Goal: Task Accomplishment & Management: Complete application form

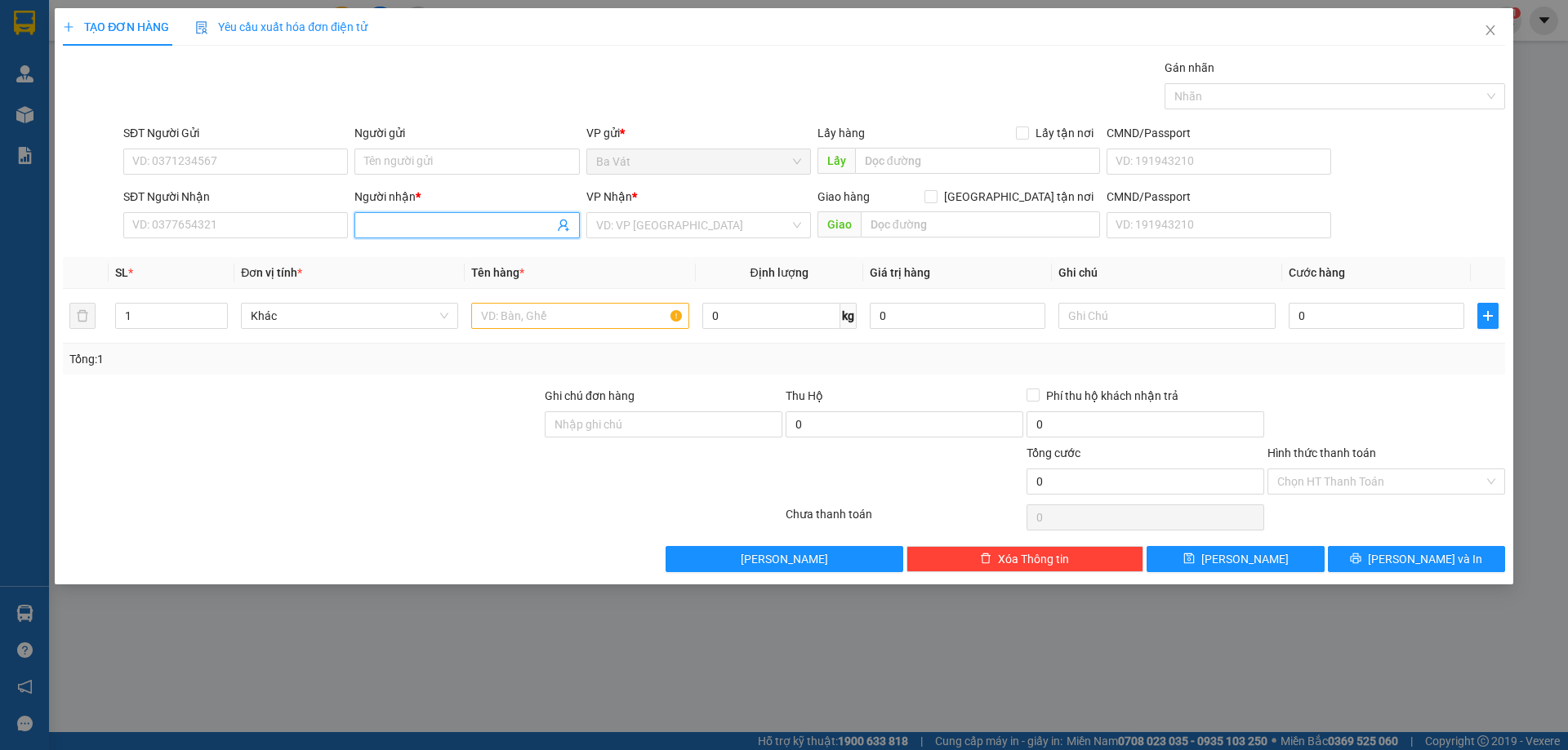
click at [405, 214] on span at bounding box center [468, 225] width 225 height 26
click at [398, 219] on input "Người nhận *" at bounding box center [459, 225] width 189 height 18
type input "sa"
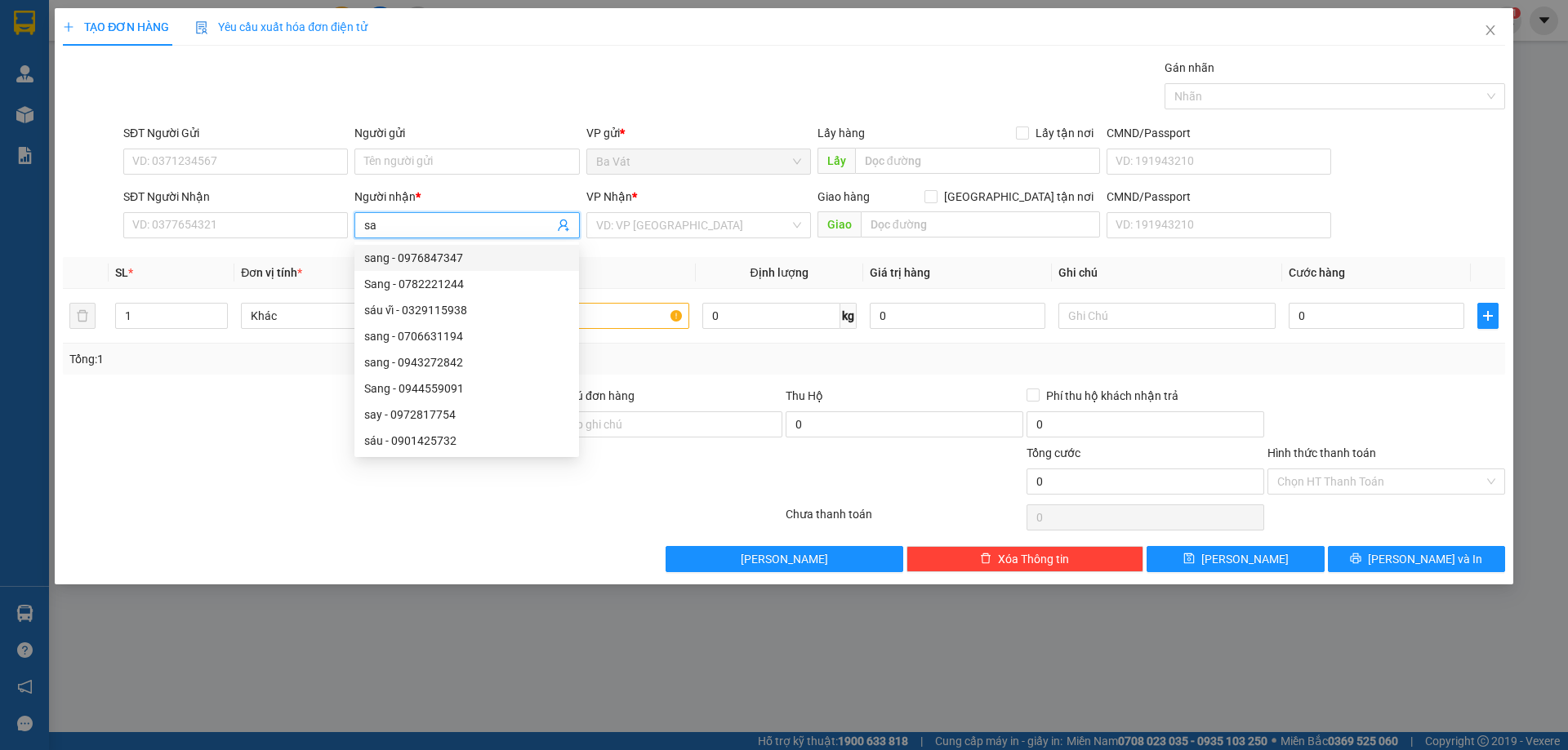
click at [436, 257] on div "sang - 0976847347" at bounding box center [467, 258] width 205 height 18
type input "0976847347"
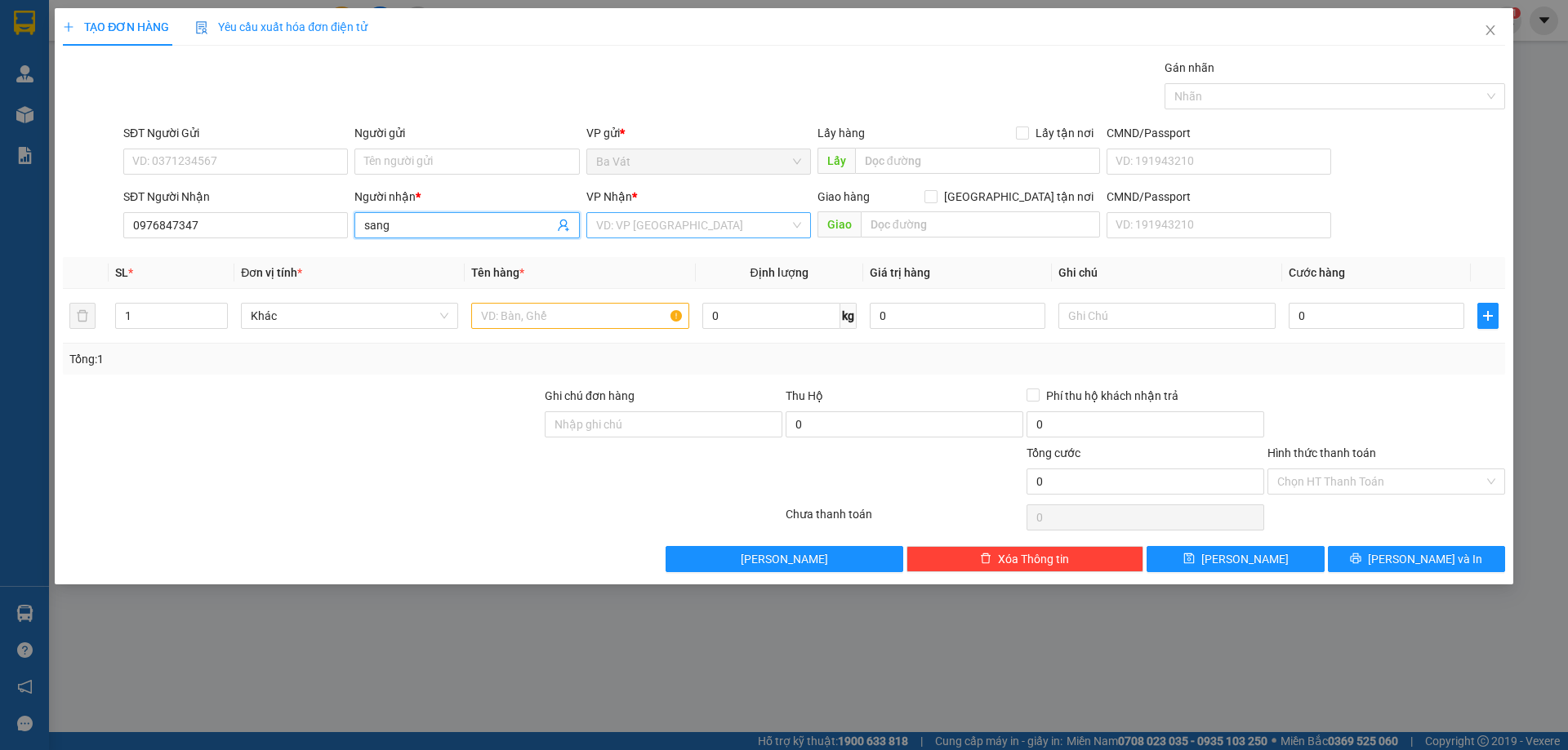
type input "sang"
click at [633, 228] on input "search" at bounding box center [693, 225] width 193 height 24
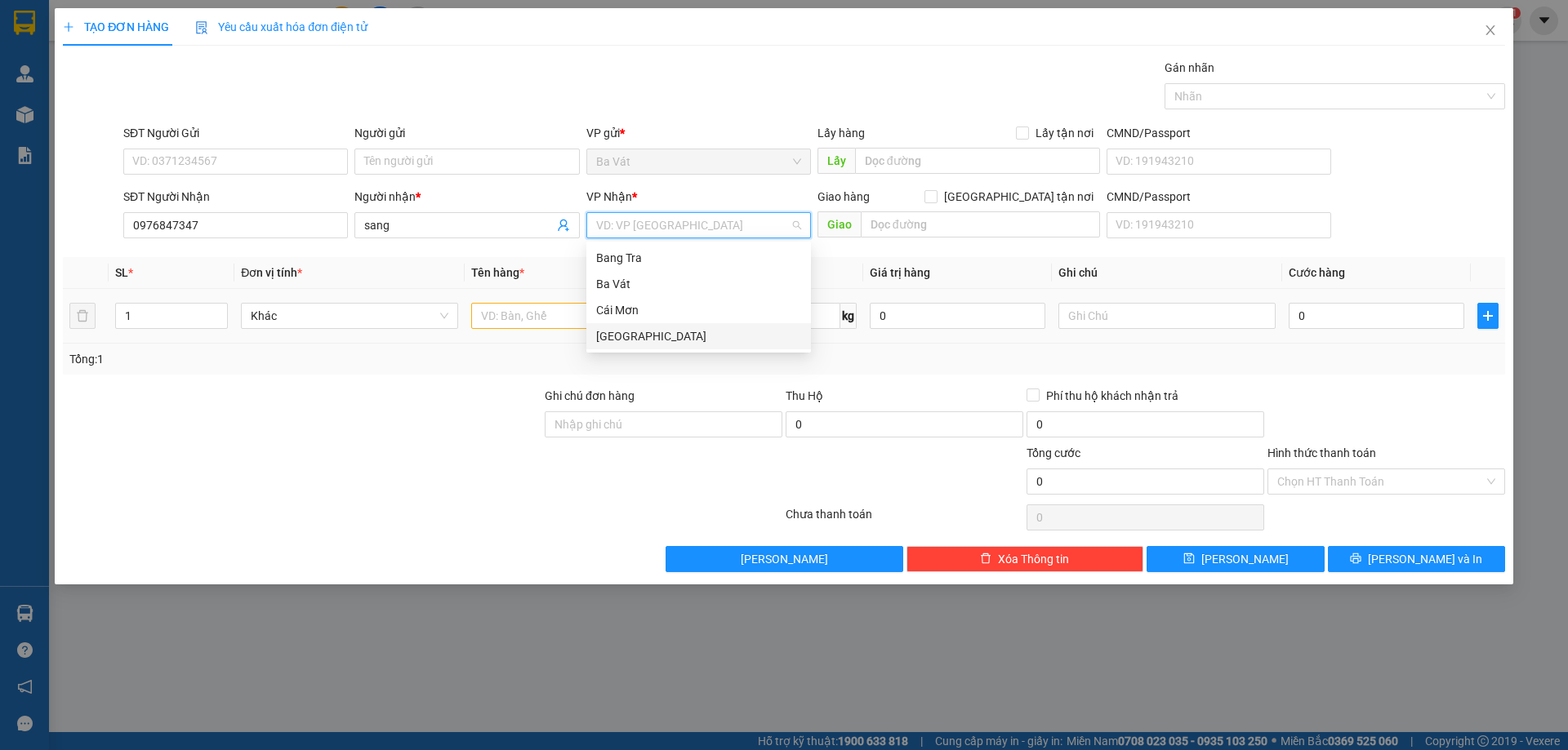
click at [638, 333] on div "[GEOGRAPHIC_DATA]" at bounding box center [698, 336] width 205 height 18
click at [550, 319] on input "text" at bounding box center [580, 315] width 217 height 26
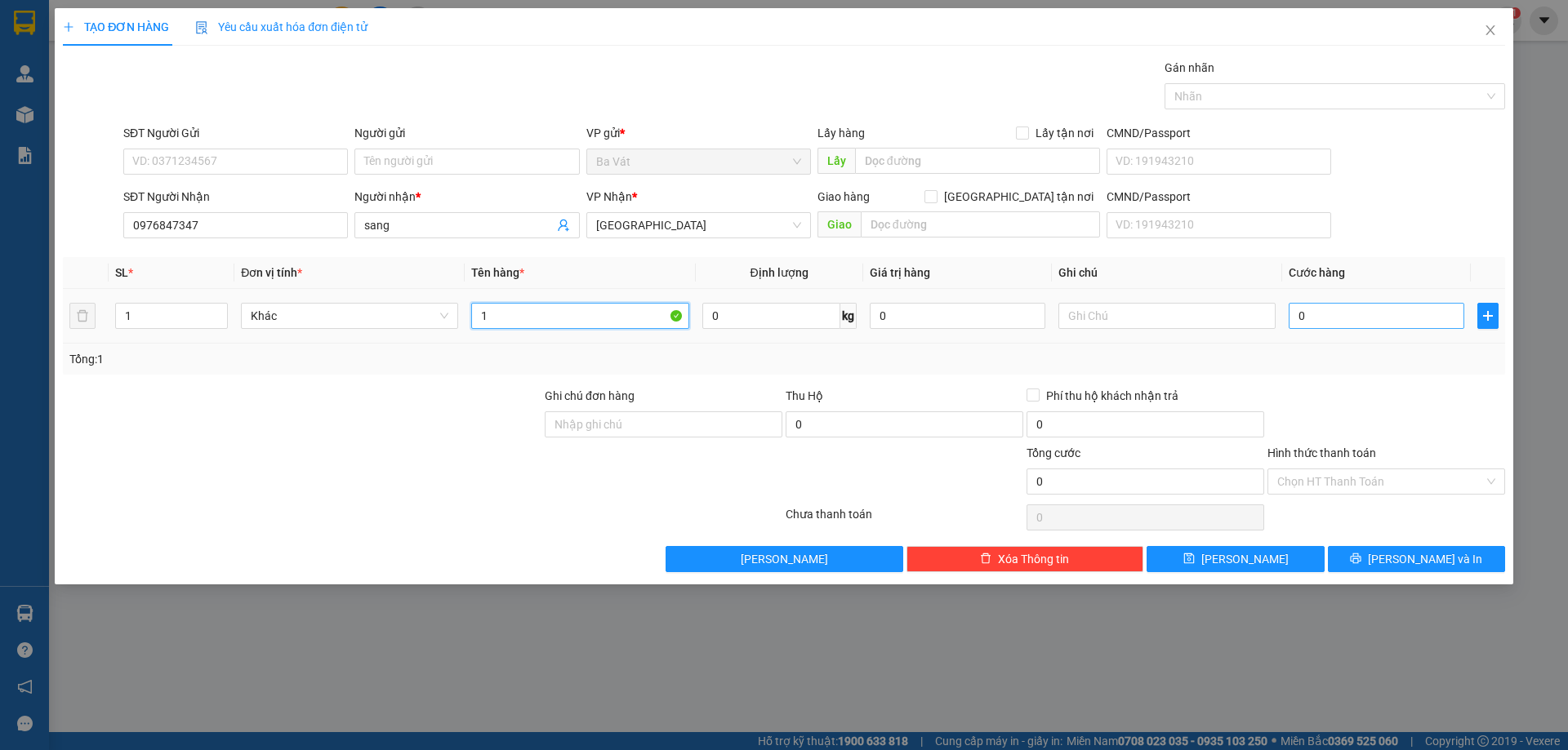
type input "1"
click at [1318, 314] on input "0" at bounding box center [1377, 315] width 176 height 26
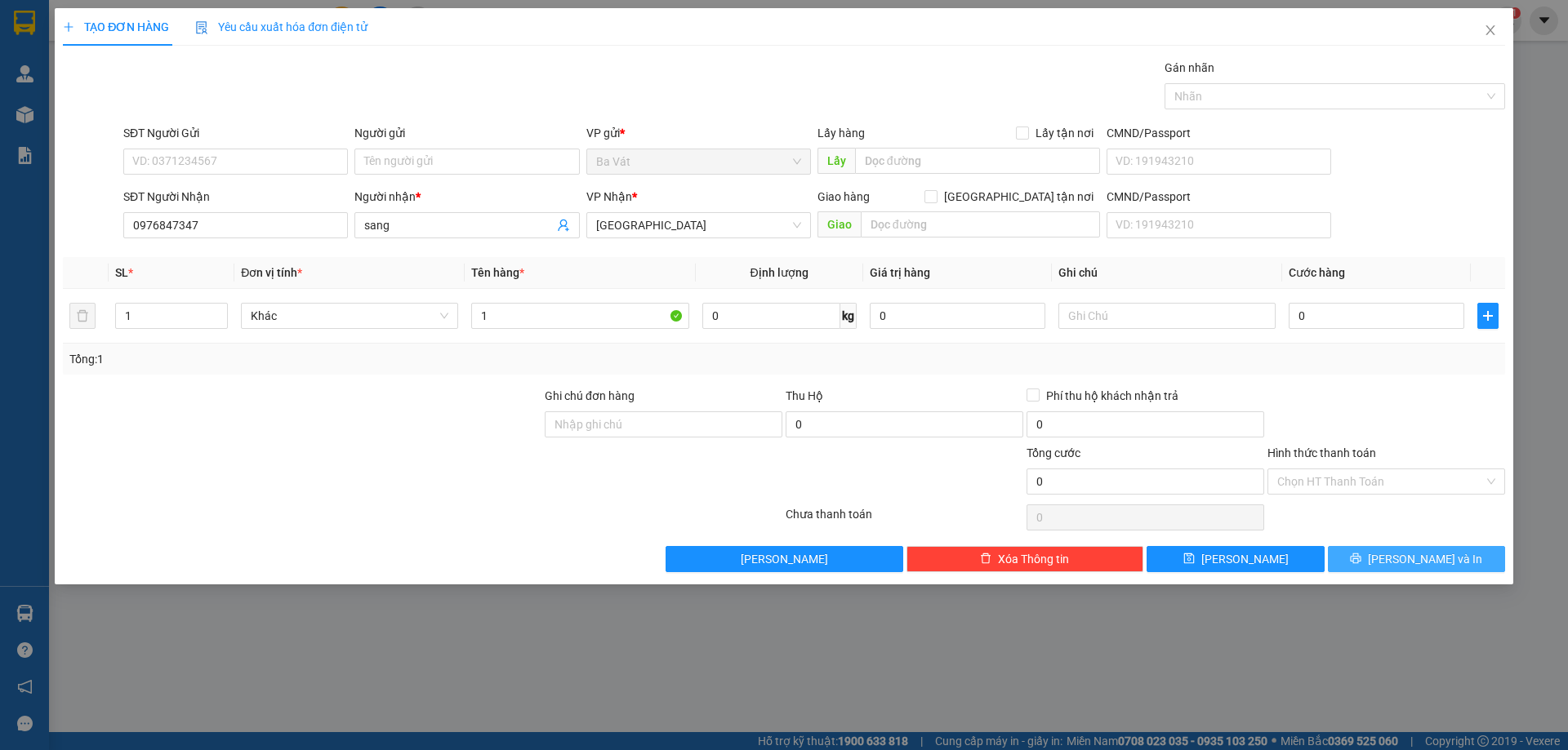
click at [1380, 568] on button "[PERSON_NAME] và In" at bounding box center [1417, 559] width 177 height 26
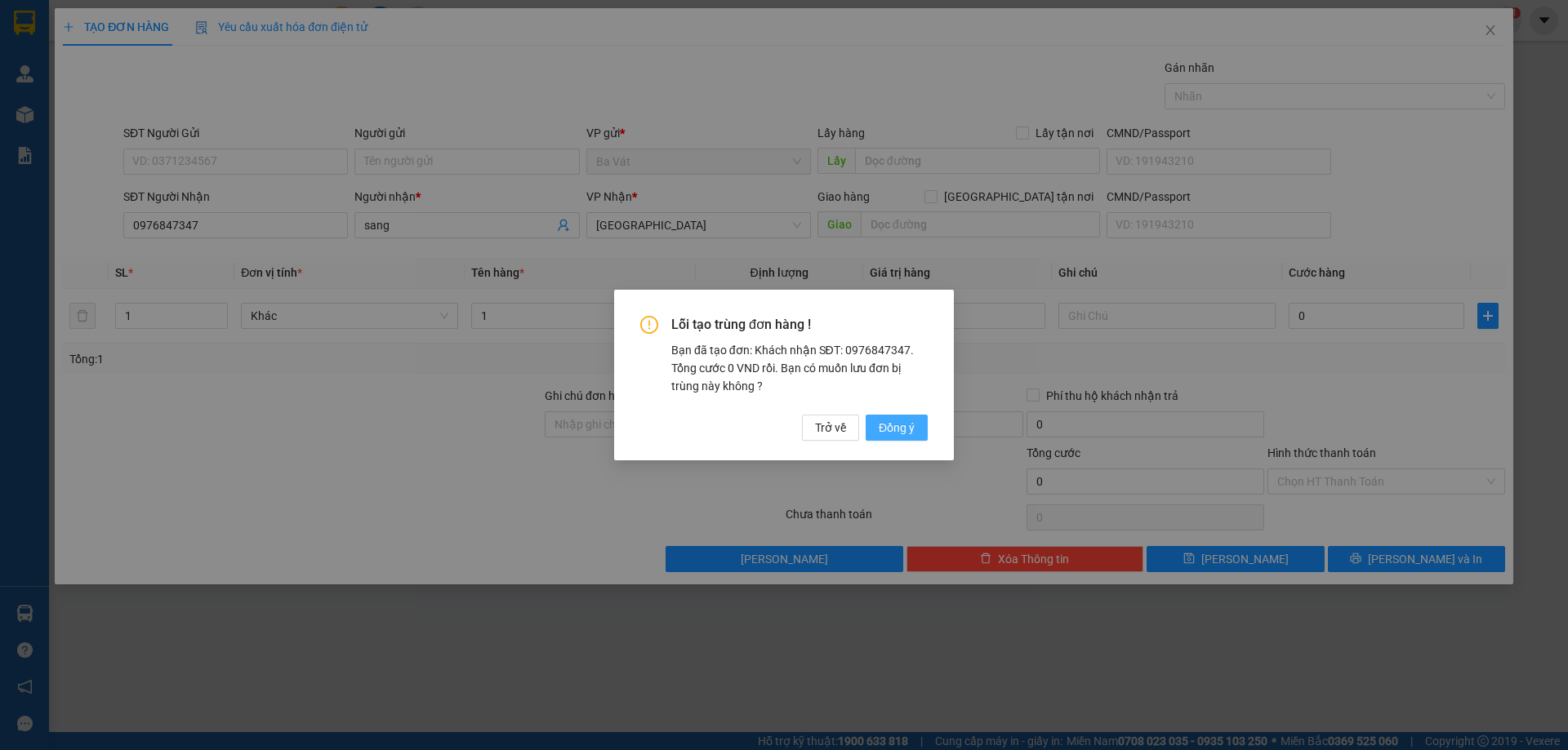
click at [912, 419] on span "Đồng ý" at bounding box center [897, 428] width 36 height 18
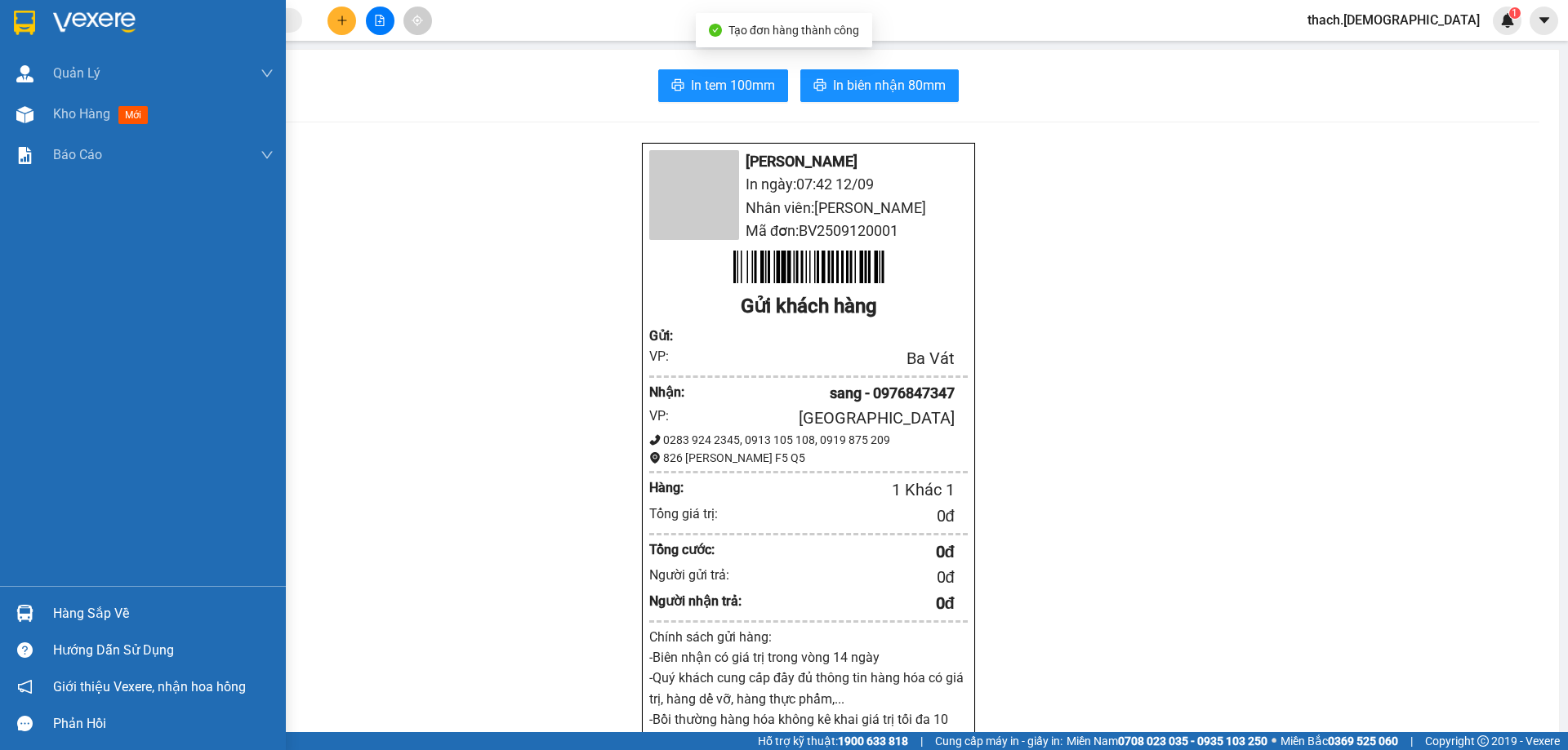
click at [67, 609] on div "Hàng sắp về" at bounding box center [163, 613] width 220 height 24
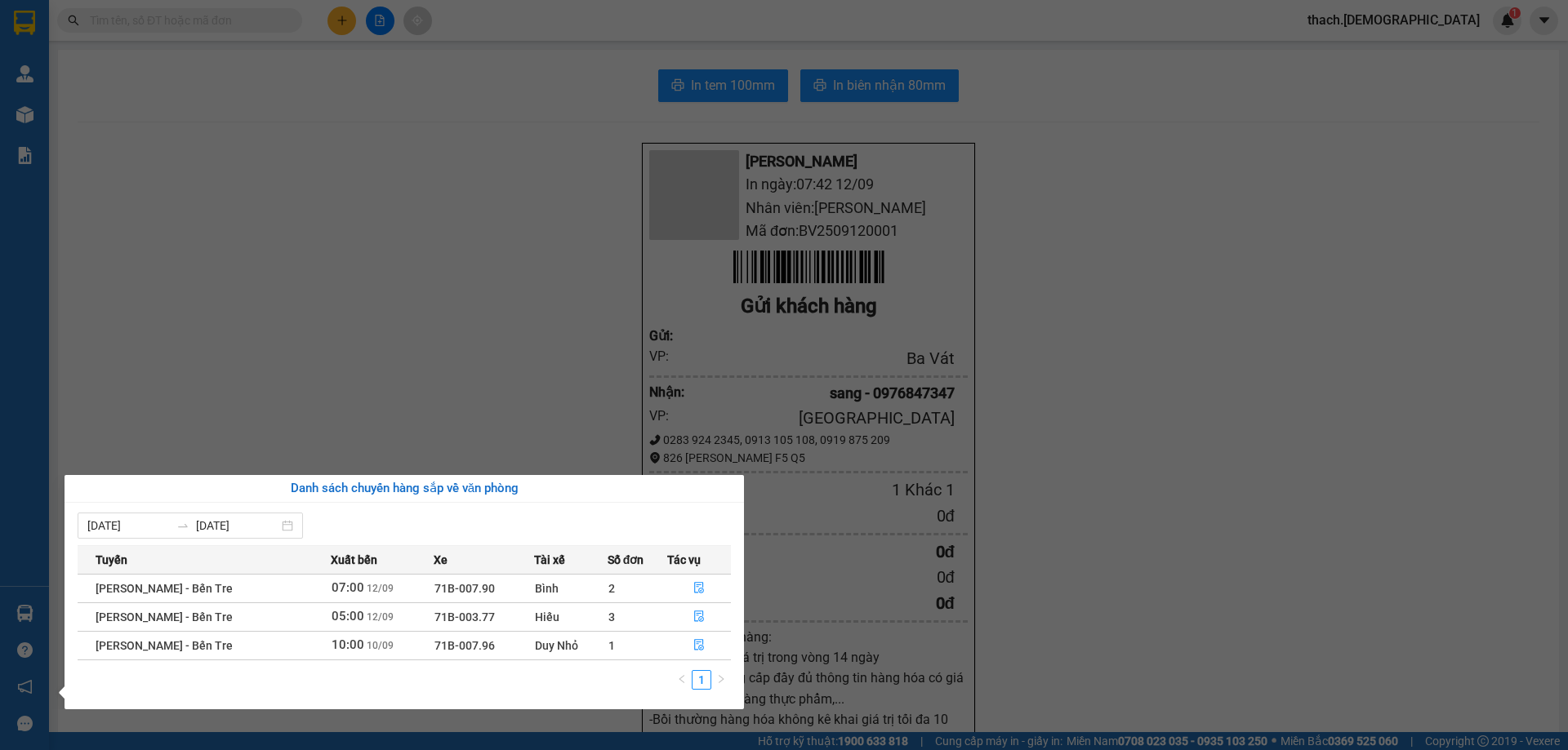
drag, startPoint x: 540, startPoint y: 143, endPoint x: 475, endPoint y: 141, distance: 65.0
click at [539, 143] on section "Kết quả tìm kiếm ( 0 ) Bộ lọc No Data thach.bahai 1 Quản Lý Quản lý khách hàng …" at bounding box center [784, 375] width 1568 height 750
